Goal: Task Accomplishment & Management: Manage account settings

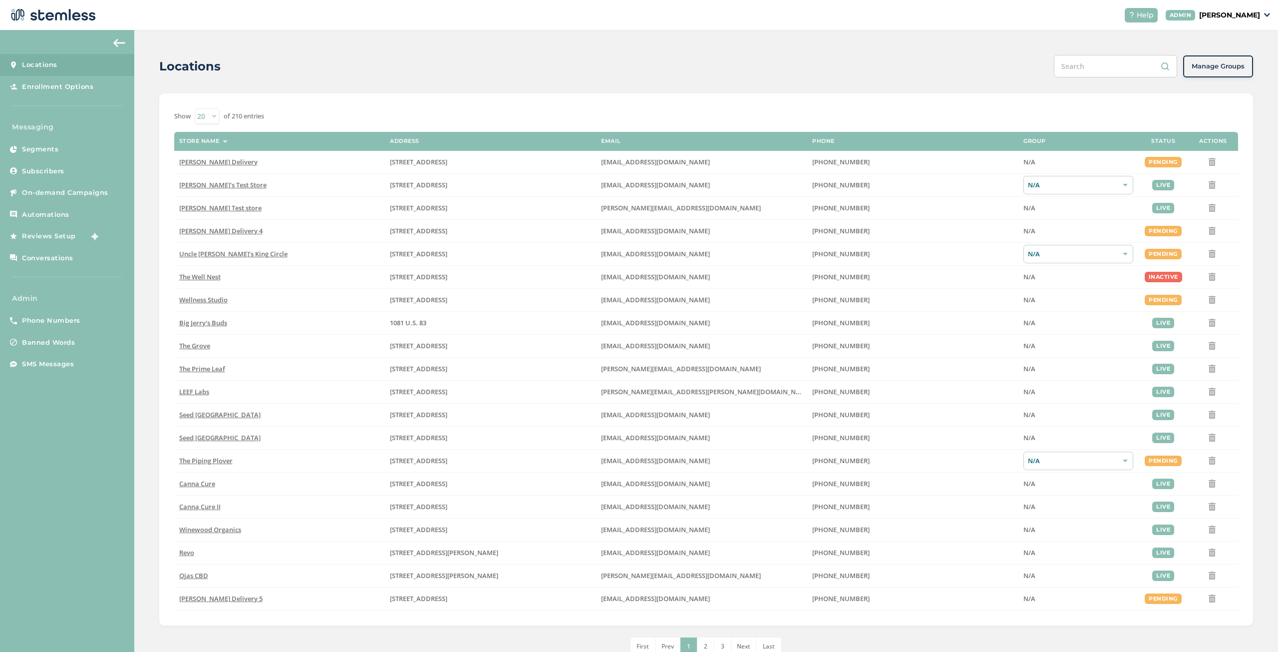
click at [1076, 66] on input "text" at bounding box center [1115, 66] width 123 height 22
paste input "575"
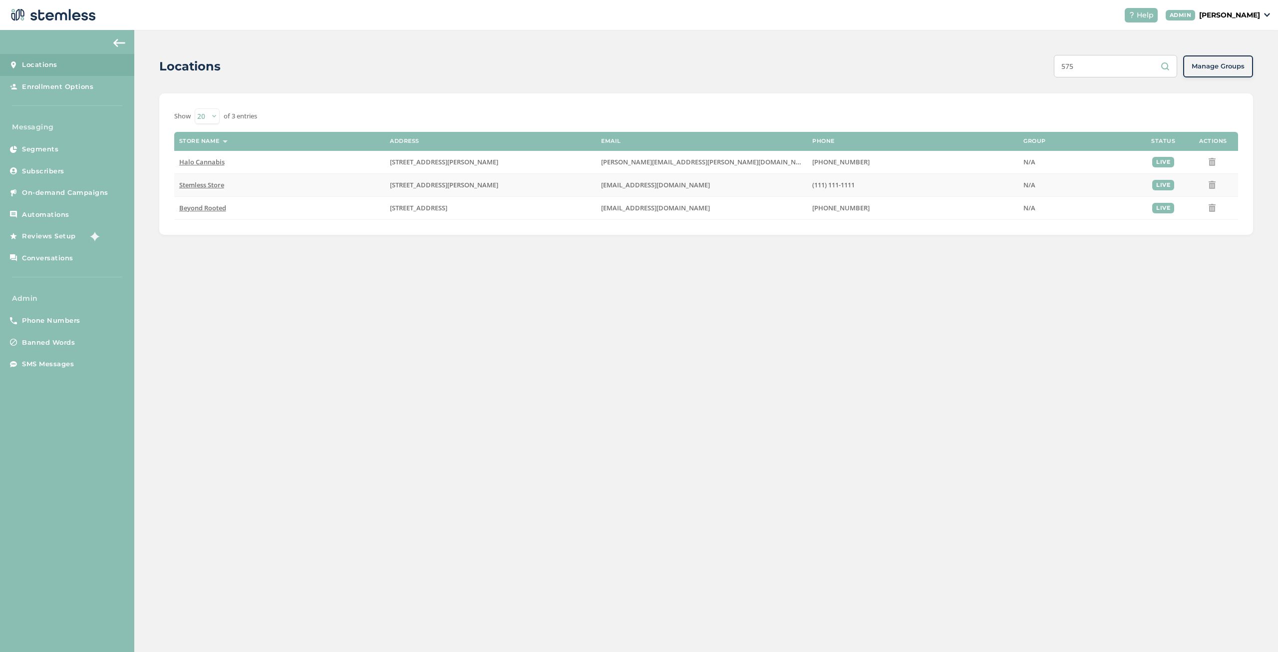
type input "575"
click at [214, 186] on span "Stemless Store" at bounding box center [201, 184] width 45 height 9
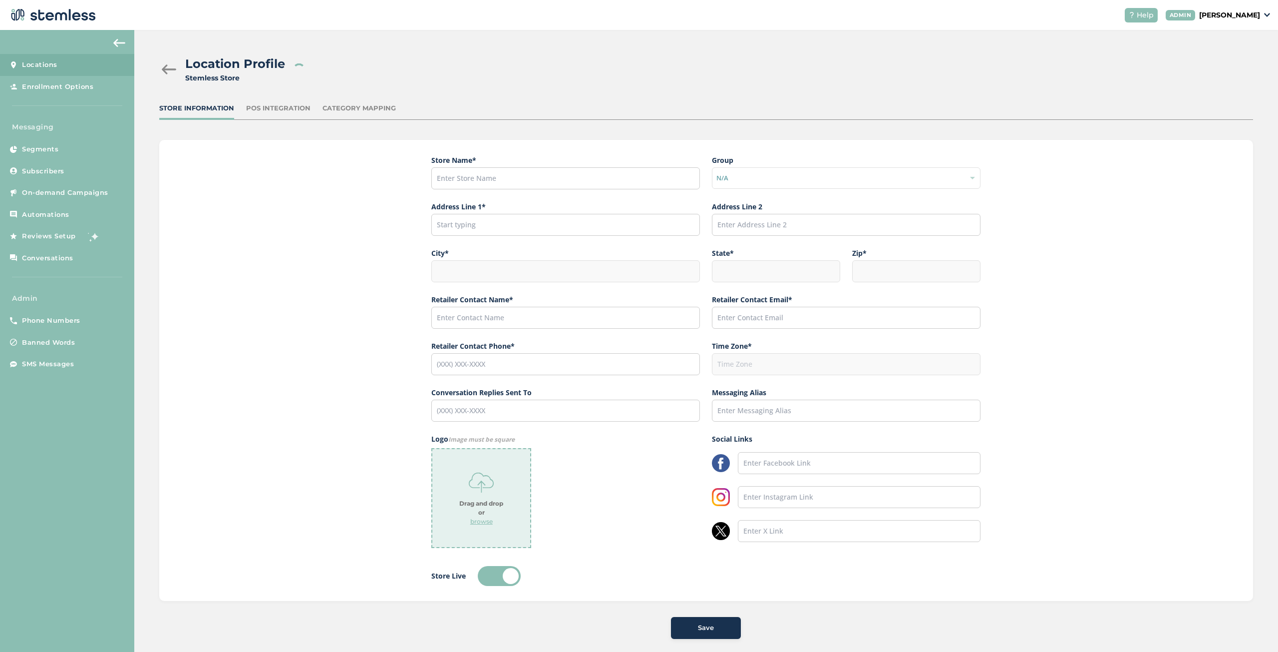
type input "Stemless Store"
type input "[STREET_ADDRESS][PERSON_NAME]"
type input "[GEOGRAPHIC_DATA]"
type input "CA"
type input "90015"
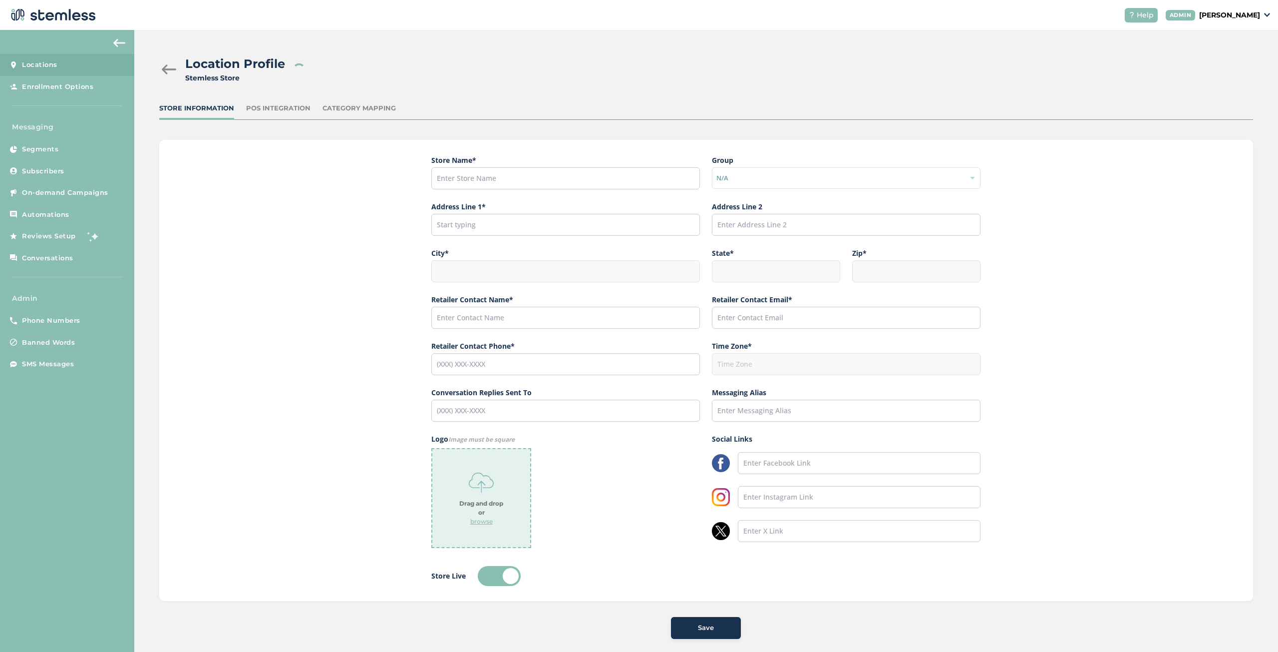
type input "Stemless"
type input "[EMAIL_ADDRESS][DOMAIN_NAME]"
type input "(111) 111-1111"
type input "America/Los_Angeles"
type input "[PHONE_NUMBER]"
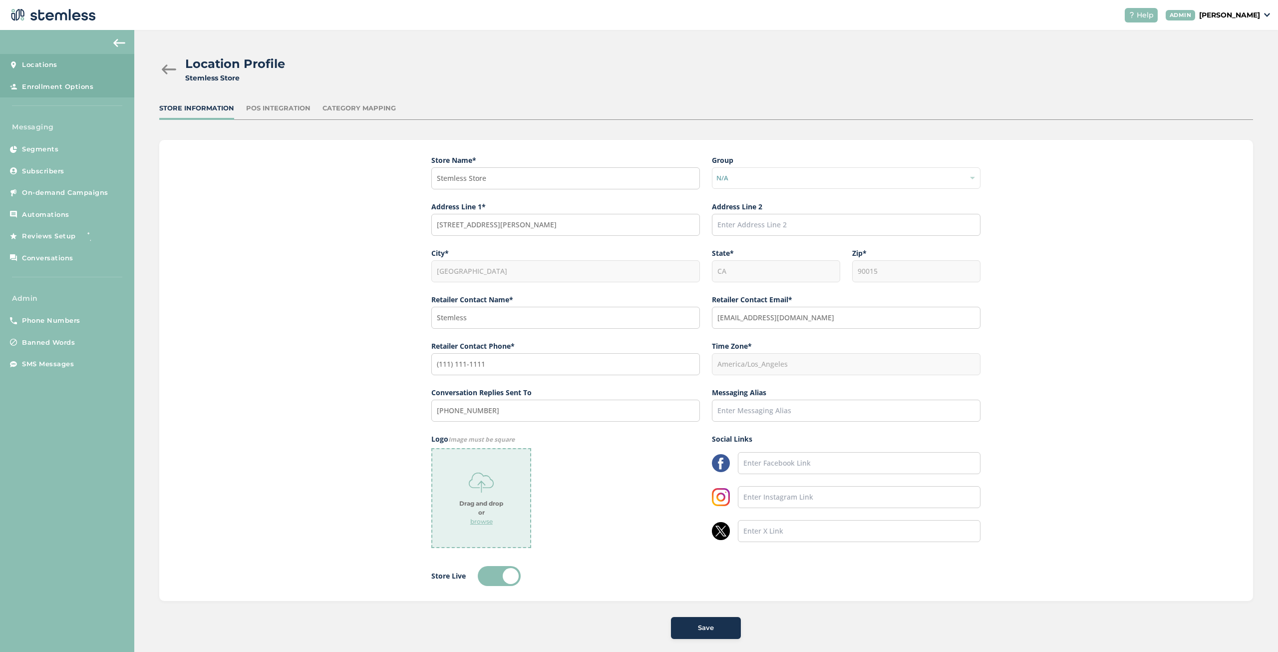
click at [69, 86] on span "Enrollment Options" at bounding box center [57, 87] width 71 height 10
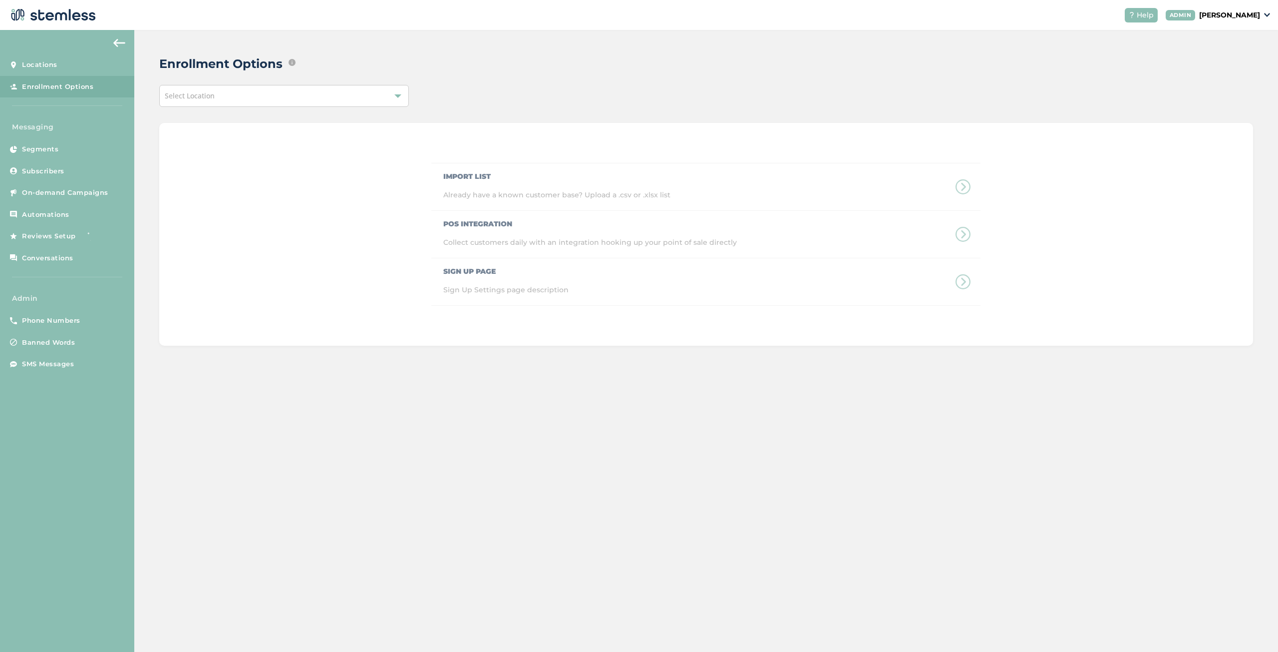
click at [222, 91] on div "Select Location" at bounding box center [284, 96] width 250 height 22
click at [211, 118] on input "text" at bounding box center [284, 119] width 234 height 10
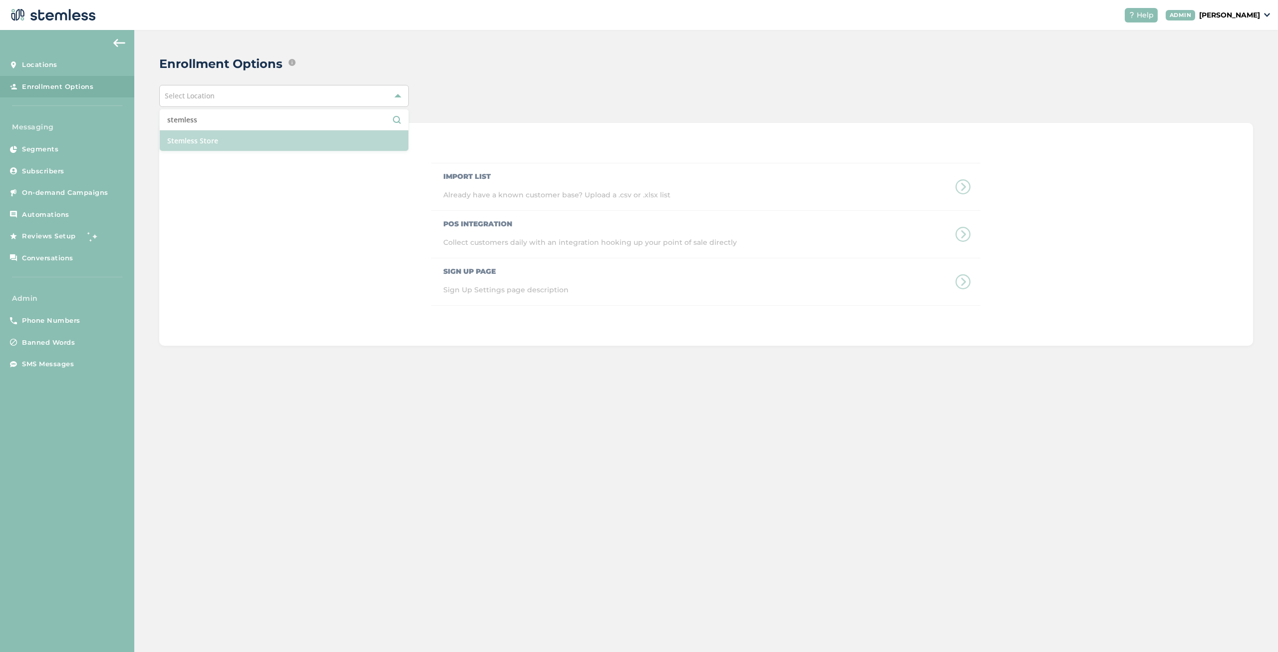
type input "stemless"
click at [238, 138] on li "Stemless Store" at bounding box center [284, 140] width 249 height 20
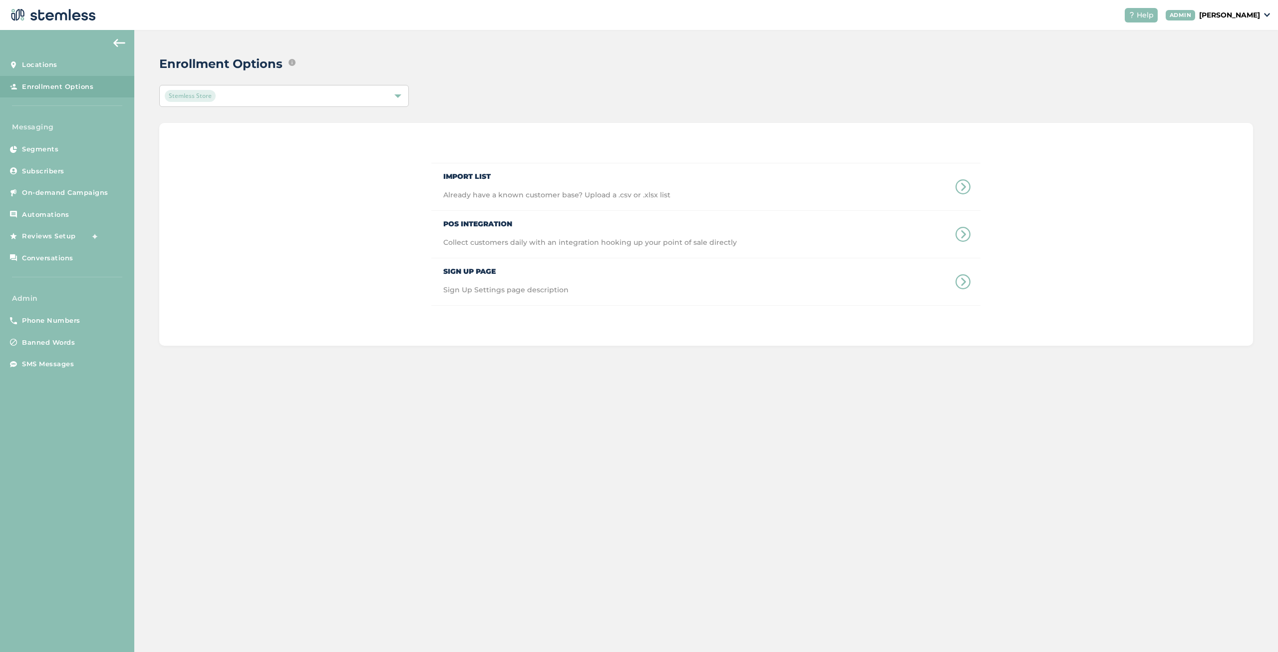
click at [292, 197] on div "Import List Already have a known customer base? Upload a .csv or .xlsx list POS…" at bounding box center [706, 234] width 1094 height 223
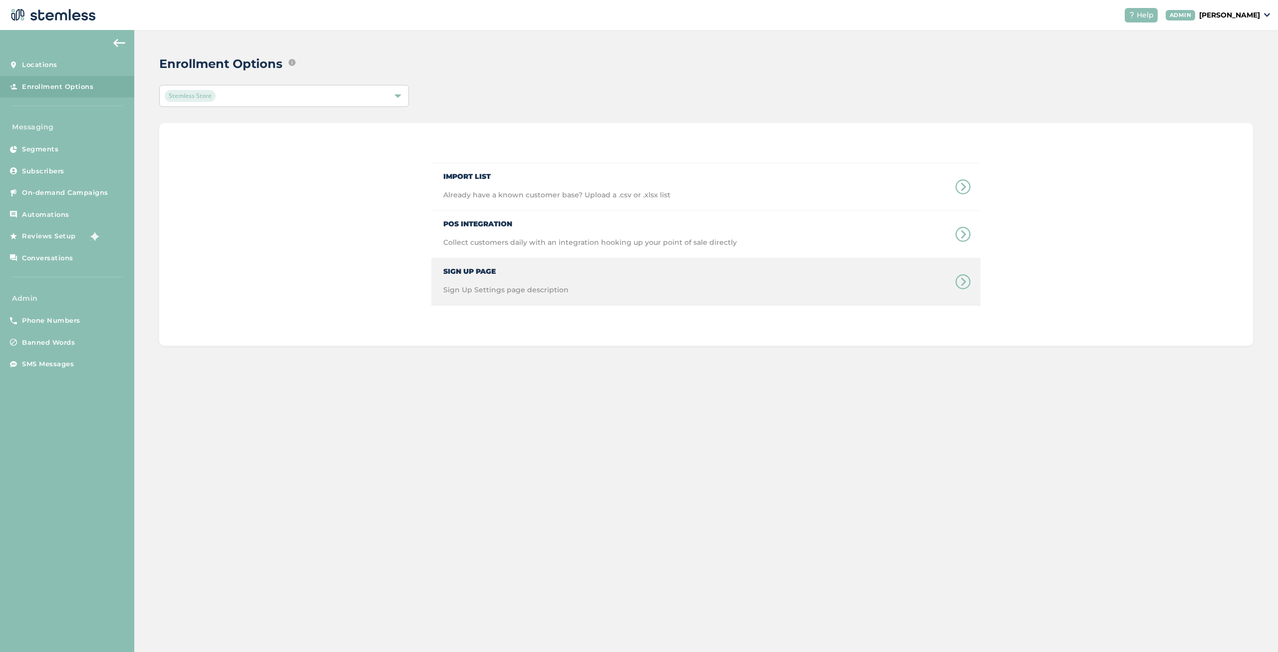
click at [522, 271] on span "Sign Up Page" at bounding box center [505, 267] width 125 height 18
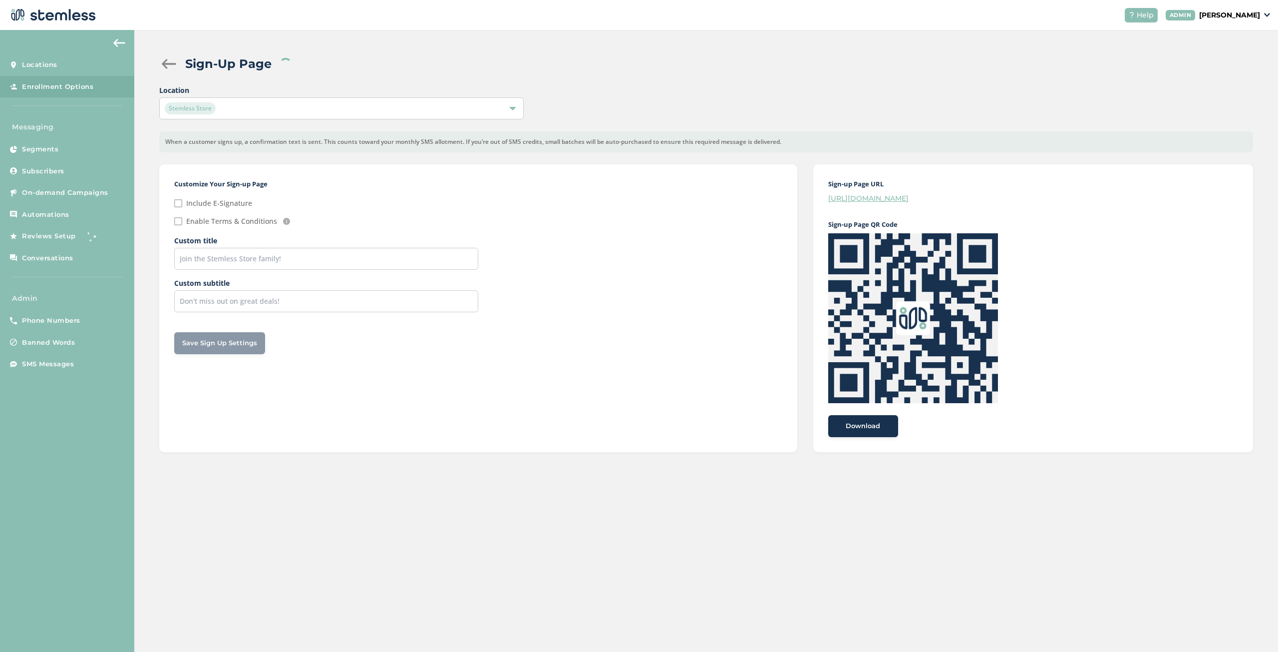
checkbox input "false"
click at [864, 199] on link "[URL][DOMAIN_NAME]" at bounding box center [868, 198] width 80 height 9
click at [1232, 13] on p "[PERSON_NAME]" at bounding box center [1229, 15] width 61 height 10
click at [1229, 67] on span "Impersonate" at bounding box center [1234, 72] width 49 height 10
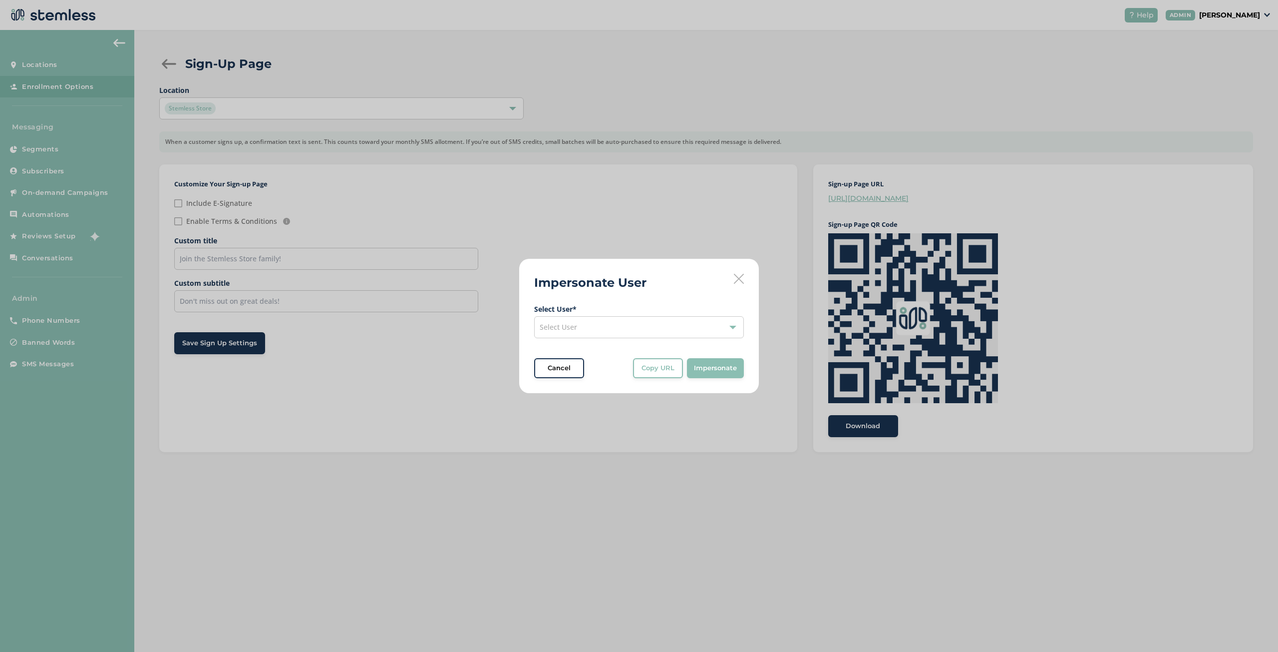
click at [622, 321] on div "Select User" at bounding box center [639, 327] width 210 height 22
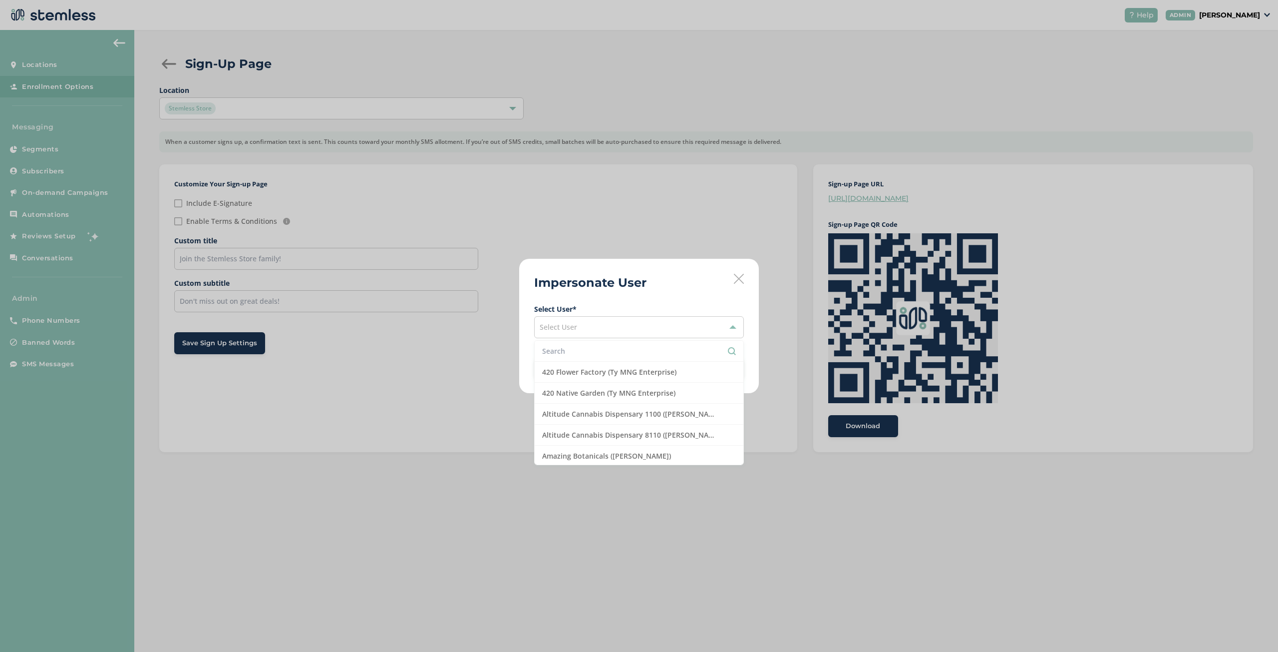
click at [590, 349] on input "text" at bounding box center [639, 351] width 194 height 10
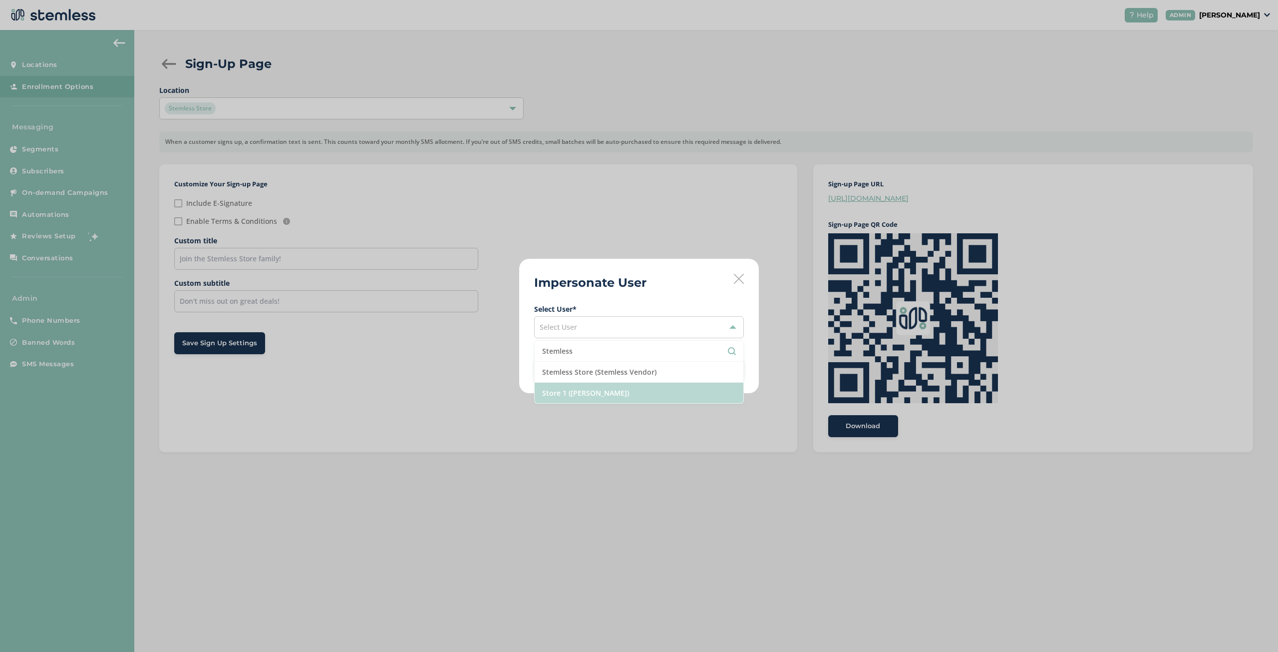
type input "Stemless"
click at [598, 395] on li "Store 1 ([PERSON_NAME])" at bounding box center [639, 392] width 209 height 20
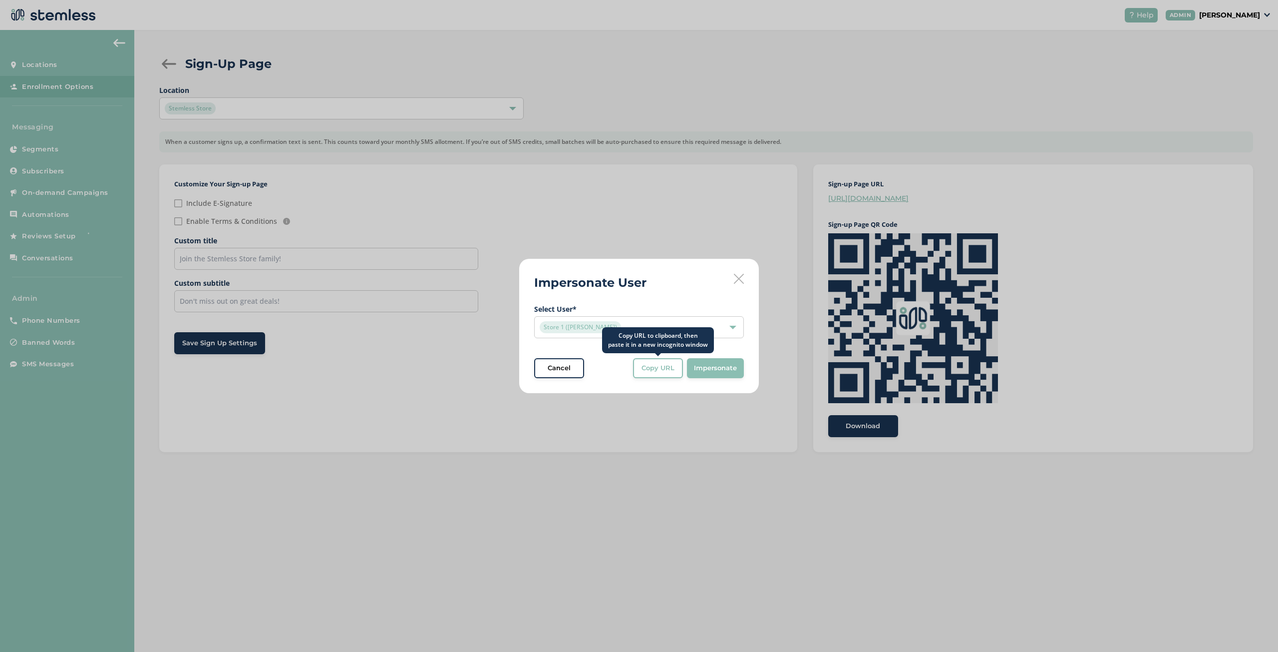
click at [669, 372] on span "Copy URL" at bounding box center [658, 368] width 33 height 10
click at [643, 329] on div "Store 1 ([PERSON_NAME])" at bounding box center [634, 327] width 189 height 12
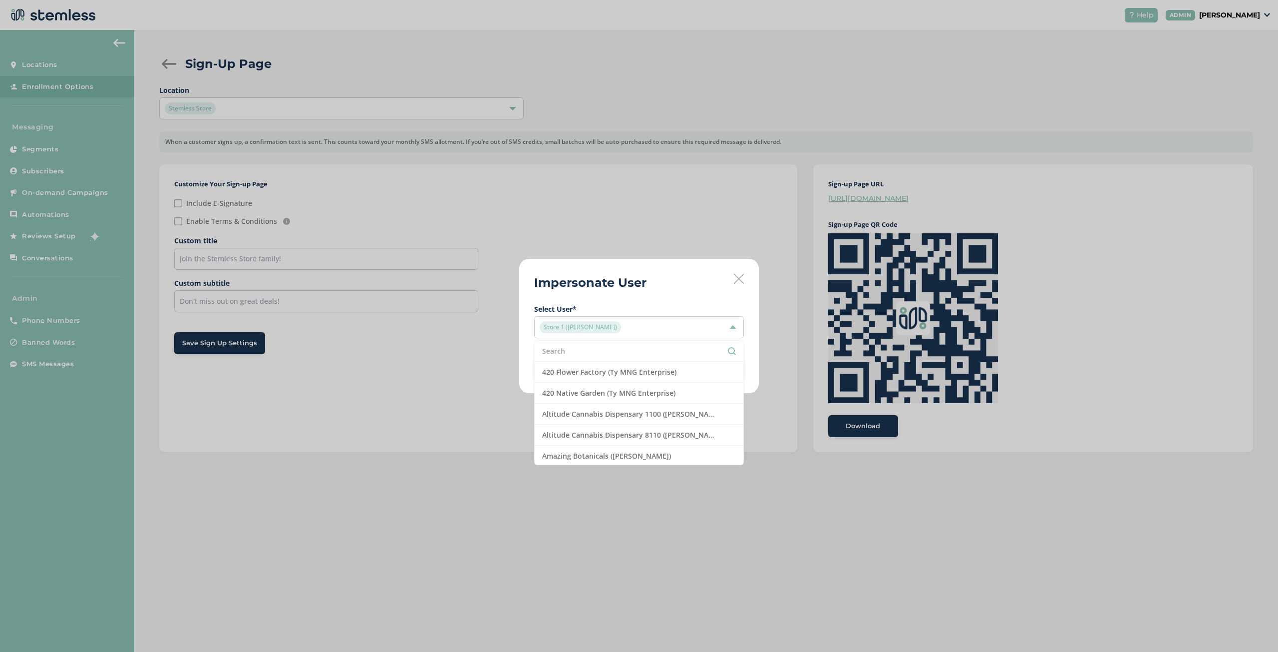
click at [625, 349] on input "text" at bounding box center [639, 351] width 194 height 10
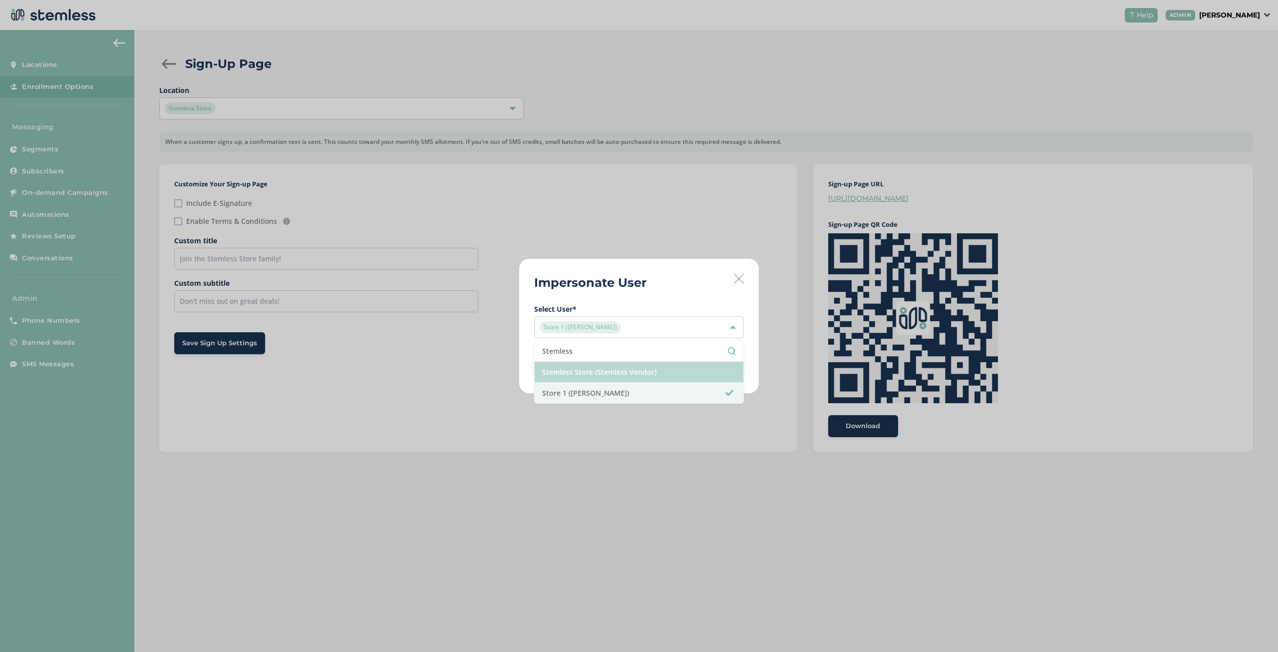
type input "Stemless"
click at [621, 371] on li "Stemless Store (Stemless Vendor)" at bounding box center [639, 372] width 209 height 21
click at [704, 372] on span "Impersonate" at bounding box center [715, 368] width 43 height 10
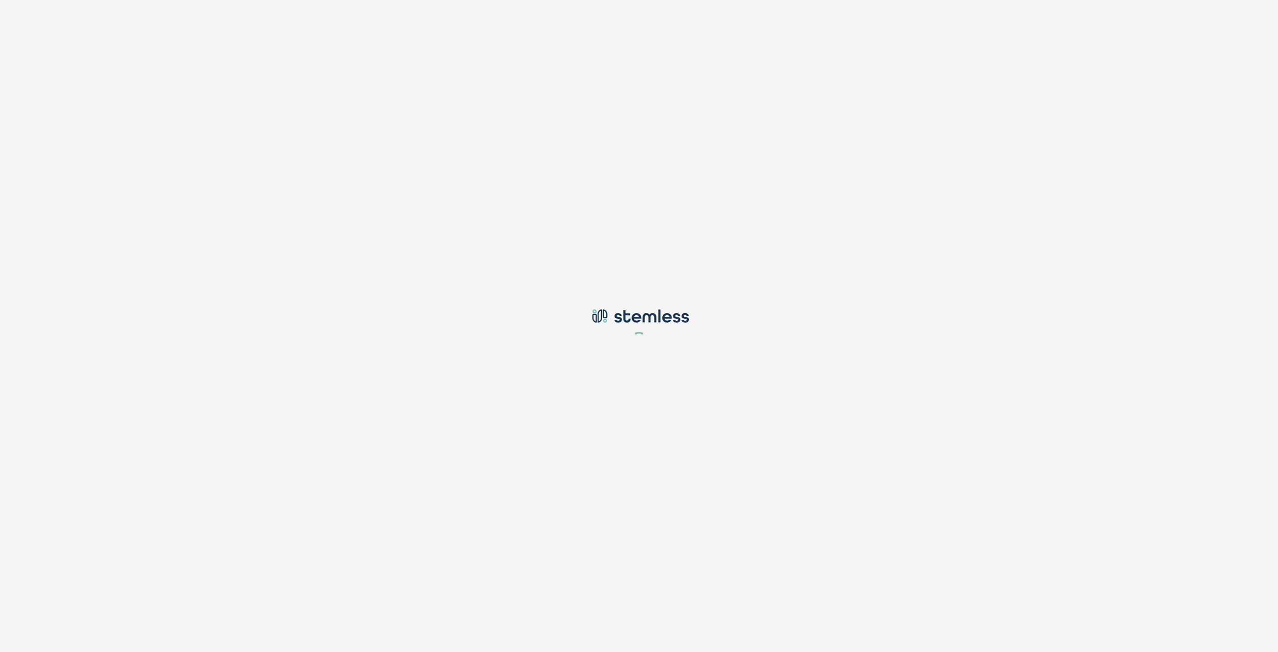
type input "[EMAIL_ADDRESS][DOMAIN_NAME]"
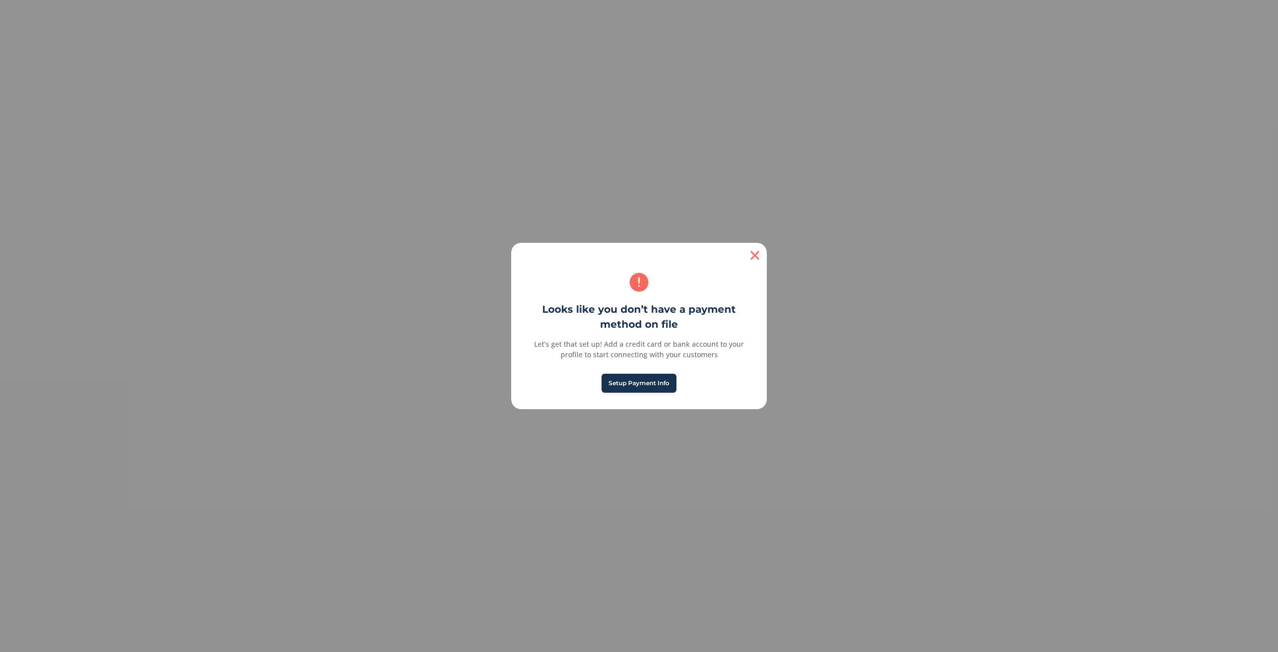
checkbox input "false"
click at [751, 256] on button "×" at bounding box center [755, 255] width 24 height 24
